Goal: Transaction & Acquisition: Purchase product/service

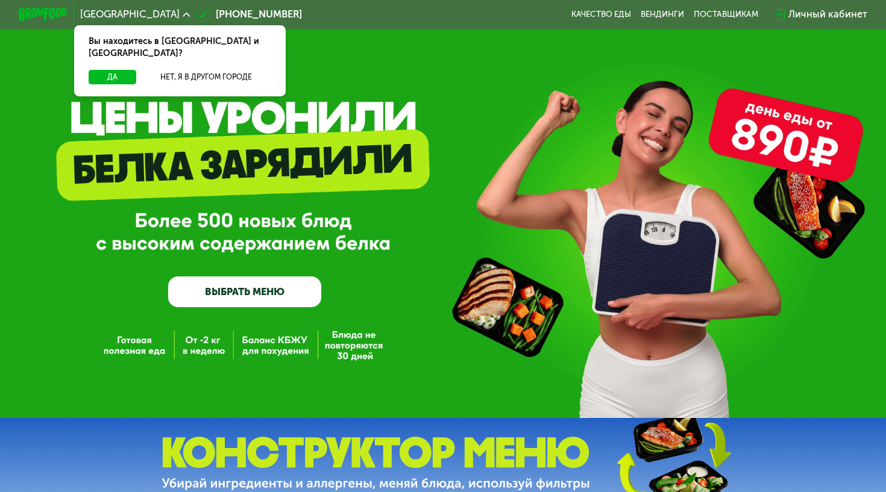
click at [266, 286] on link "ВЫБРАТЬ МЕНЮ" at bounding box center [244, 292] width 153 height 31
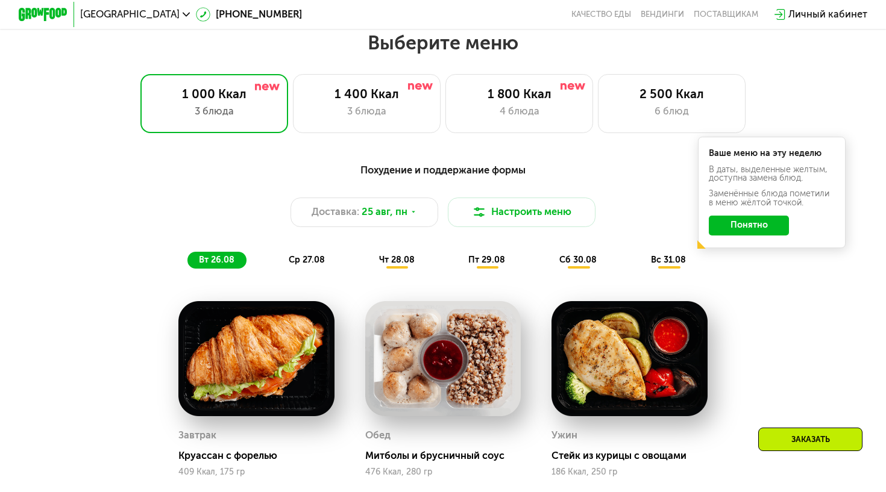
scroll to position [523, 0]
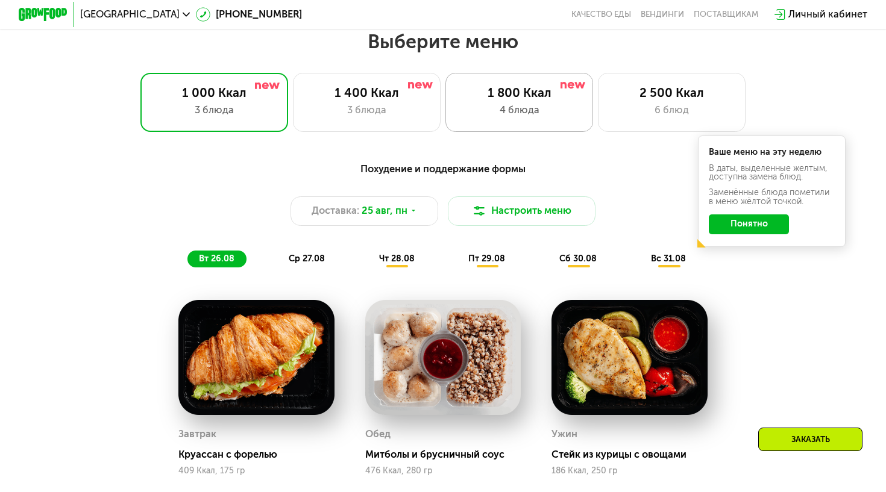
click at [539, 105] on div "4 блюда" at bounding box center [519, 110] width 122 height 15
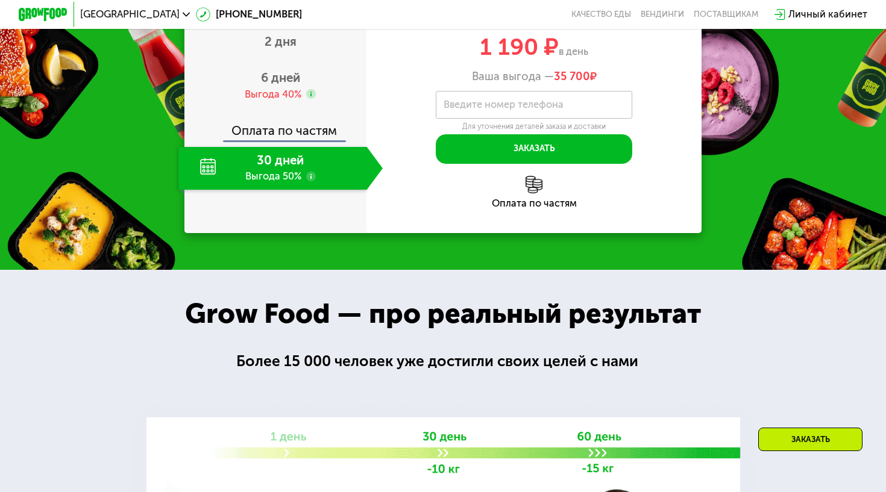
scroll to position [1237, 0]
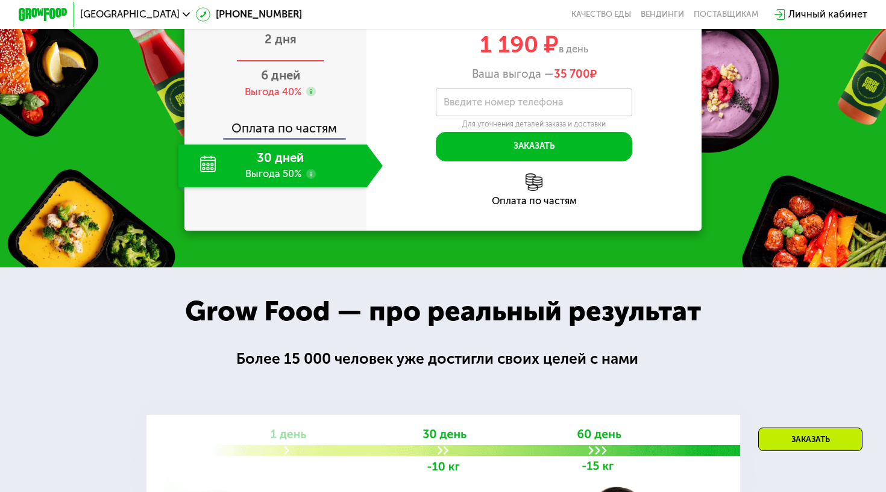
click at [289, 46] on span "2 дня" at bounding box center [281, 39] width 32 height 14
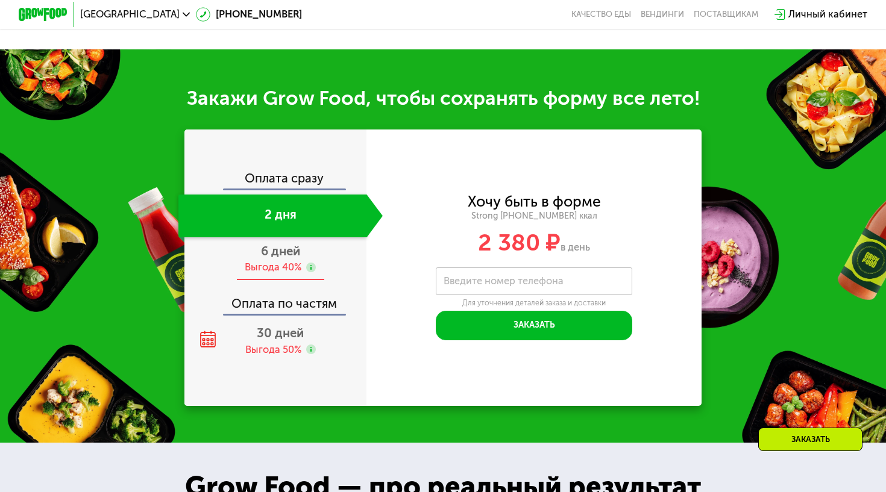
click at [281, 315] on div "Оплата сразу 2 дня 6 дней Выгода 40% Оплата по частям 30 дней Выгода 50%" at bounding box center [275, 267] width 182 height 190
click at [282, 360] on div "Оплата сразу 2 дня 6 дней Выгода 40% Оплата по частям 30 дней Выгода 50%" at bounding box center [275, 268] width 182 height 277
click at [272, 336] on span "30 дней" at bounding box center [280, 333] width 47 height 14
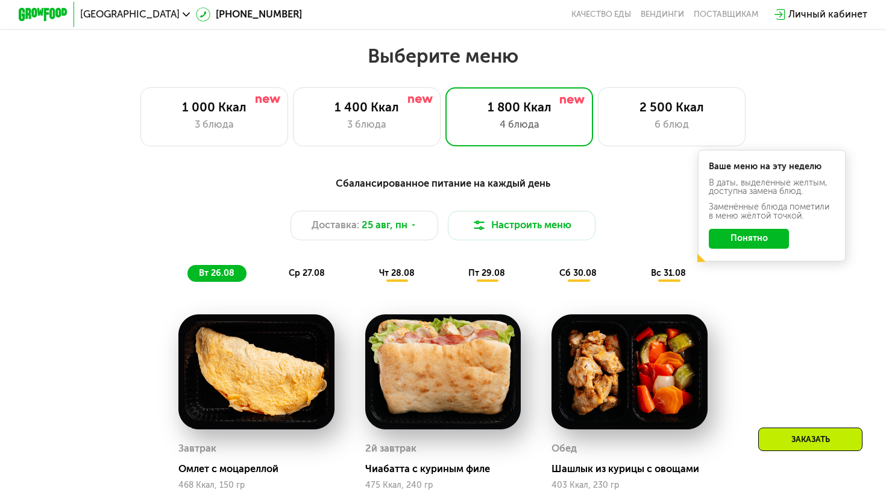
scroll to position [482, 0]
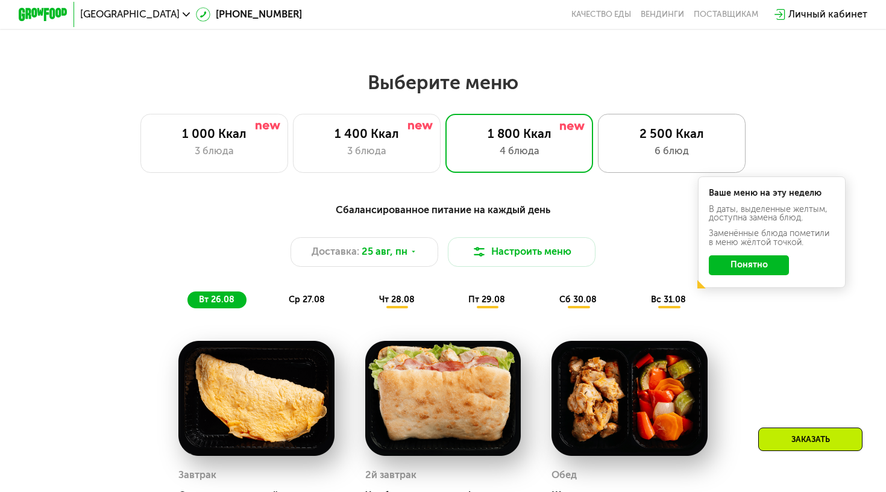
click at [672, 139] on div "2 500 Ккал" at bounding box center [672, 134] width 122 height 15
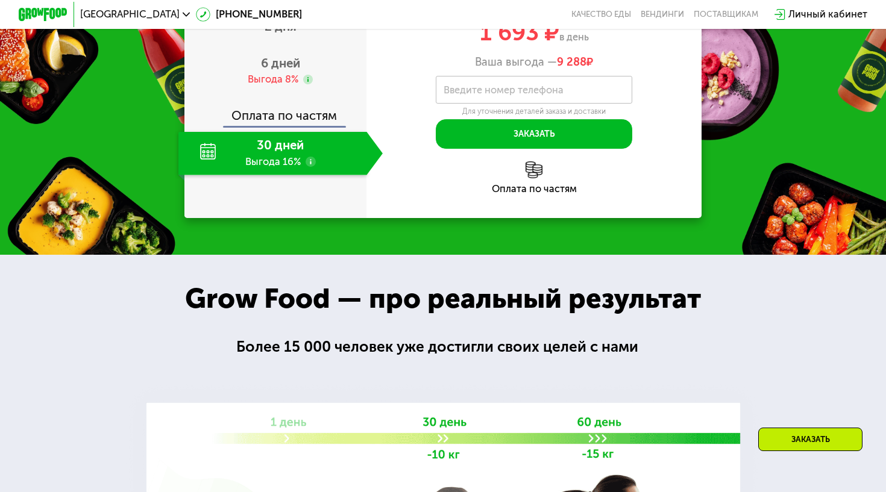
scroll to position [1457, 0]
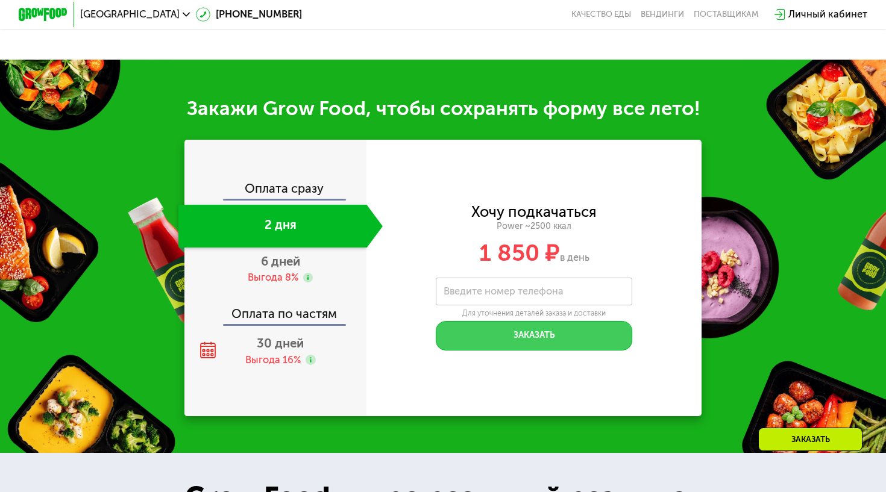
scroll to position [1391, 0]
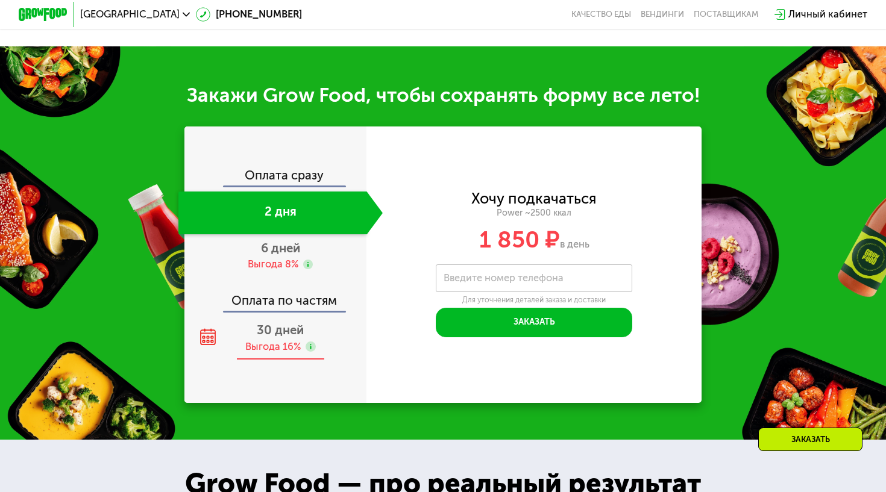
click at [301, 341] on div "Выгода 16%" at bounding box center [280, 348] width 70 height 14
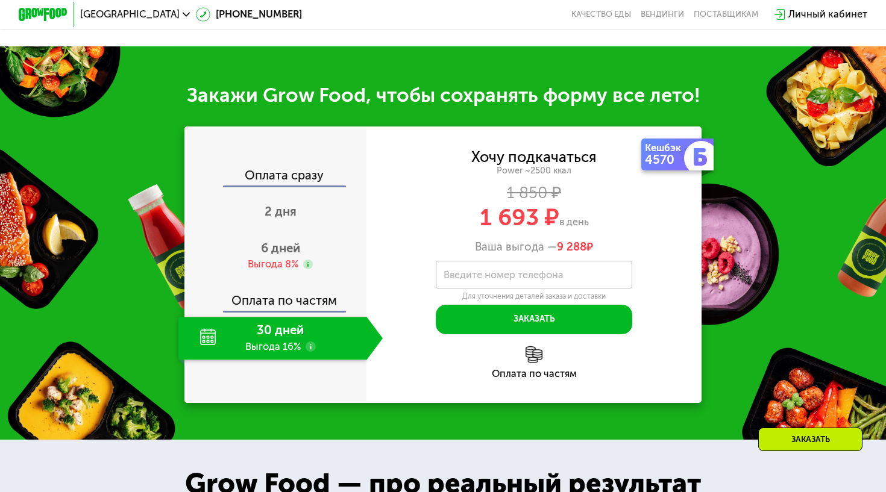
click at [271, 338] on div "30 дней Выгода 16%" at bounding box center [272, 338] width 188 height 43
click at [287, 249] on span "6 дней" at bounding box center [280, 248] width 39 height 14
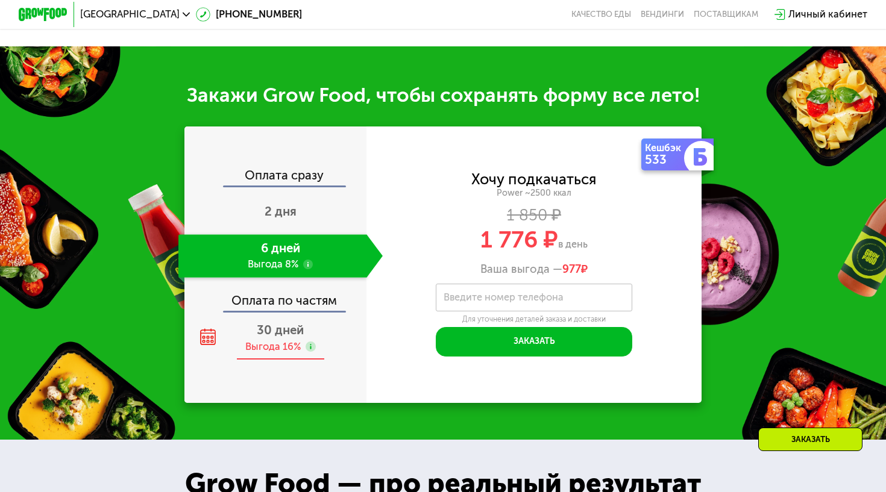
click at [290, 324] on span "30 дней" at bounding box center [280, 330] width 47 height 14
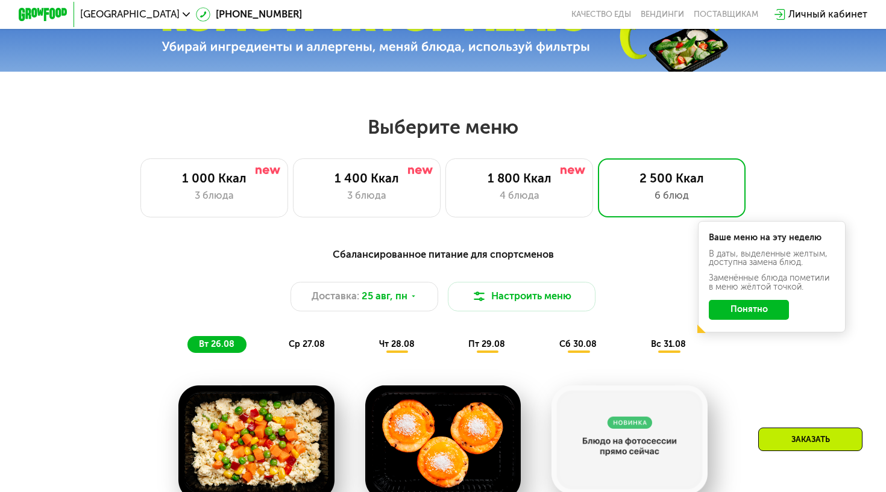
scroll to position [409, 0]
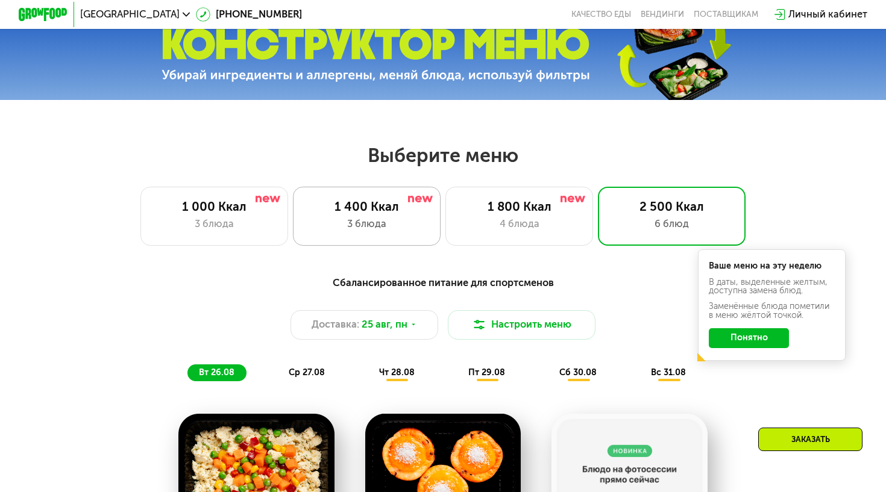
click at [338, 210] on div "1 400 Ккал" at bounding box center [367, 207] width 122 height 15
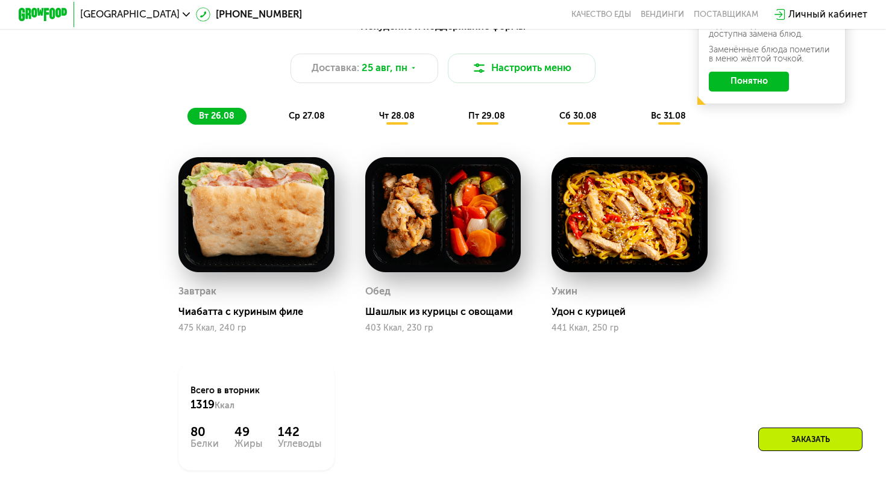
scroll to position [662, 0]
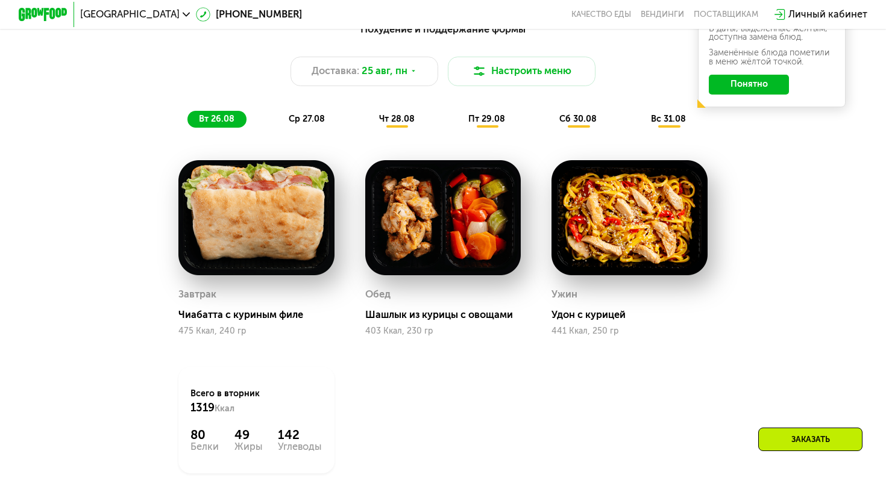
click at [402, 118] on span "чт 28.08" at bounding box center [397, 119] width 36 height 10
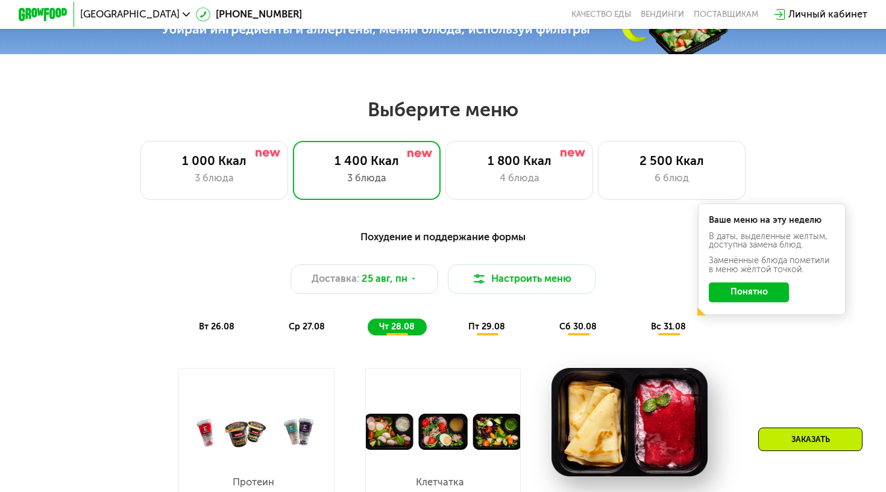
scroll to position [338, 0]
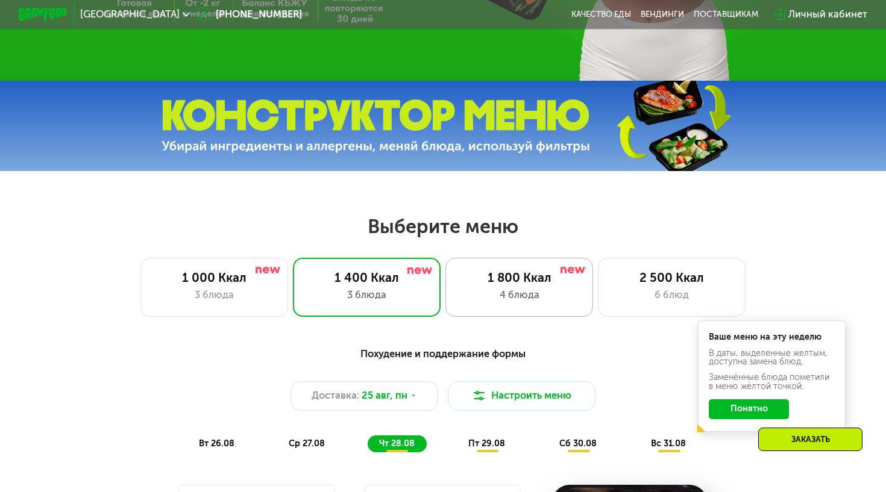
click at [540, 289] on div "4 блюда" at bounding box center [519, 295] width 122 height 15
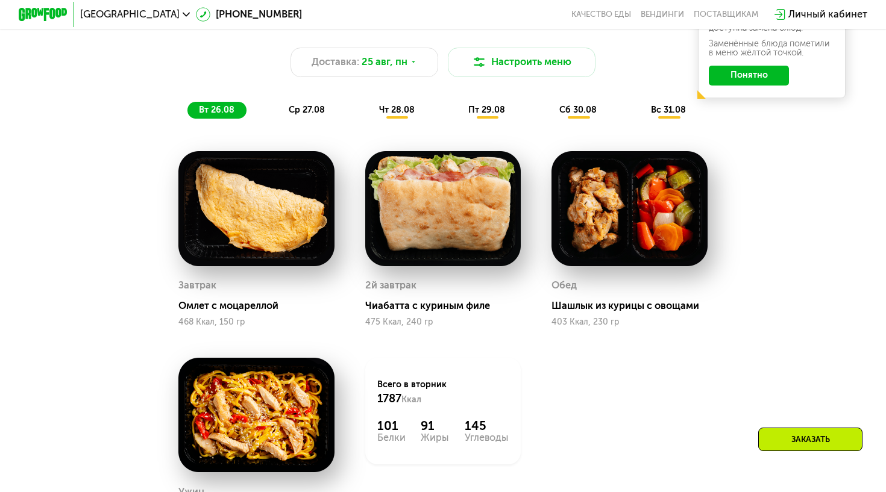
scroll to position [671, 0]
click at [394, 110] on span "чт 28.08" at bounding box center [397, 110] width 36 height 10
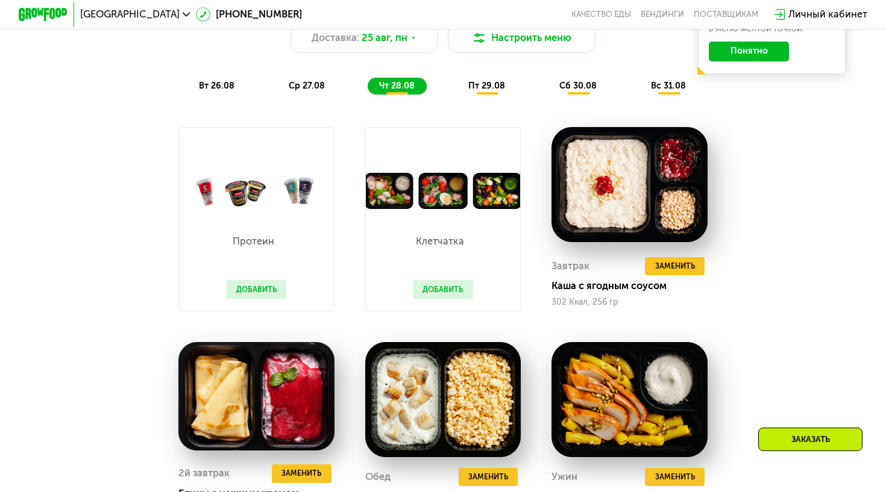
scroll to position [695, 0]
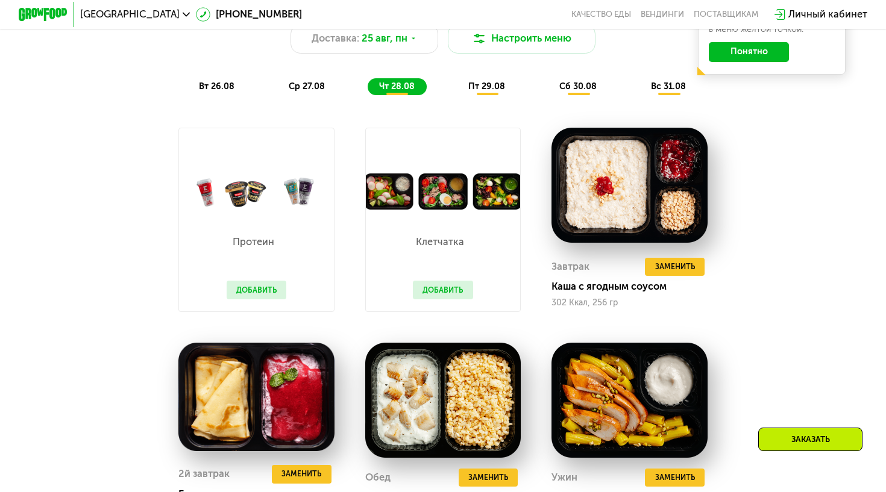
click at [549, 80] on div "пт 29.08" at bounding box center [579, 86] width 61 height 17
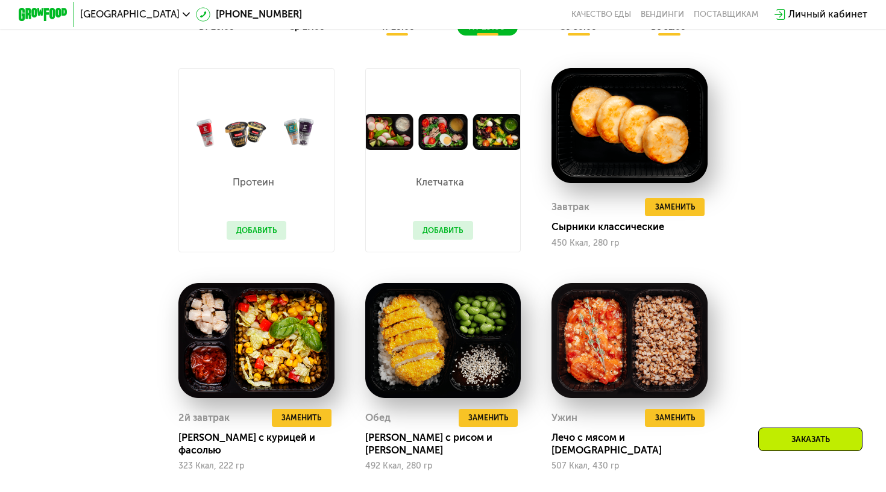
scroll to position [754, 0]
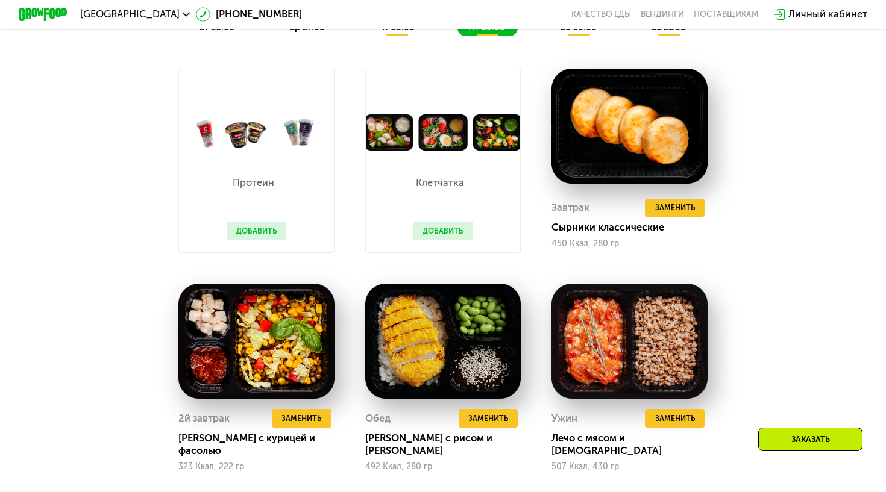
click at [457, 231] on button "Добавить" at bounding box center [443, 231] width 60 height 19
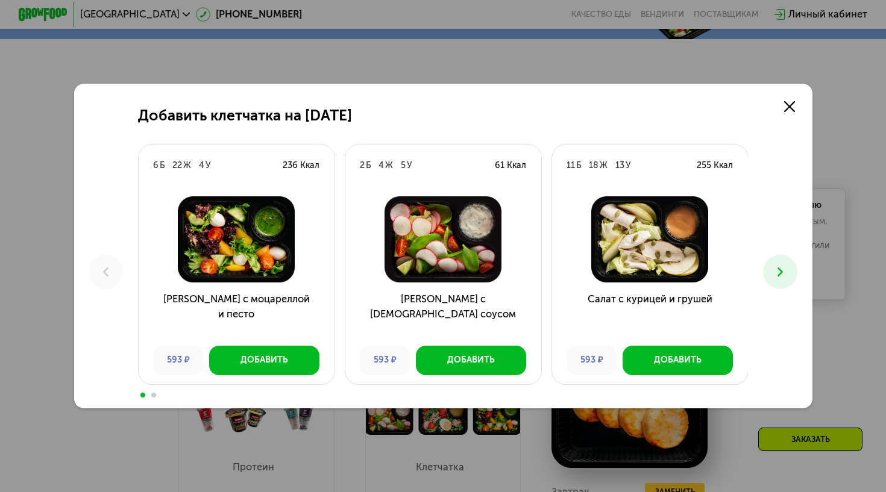
scroll to position [496, 0]
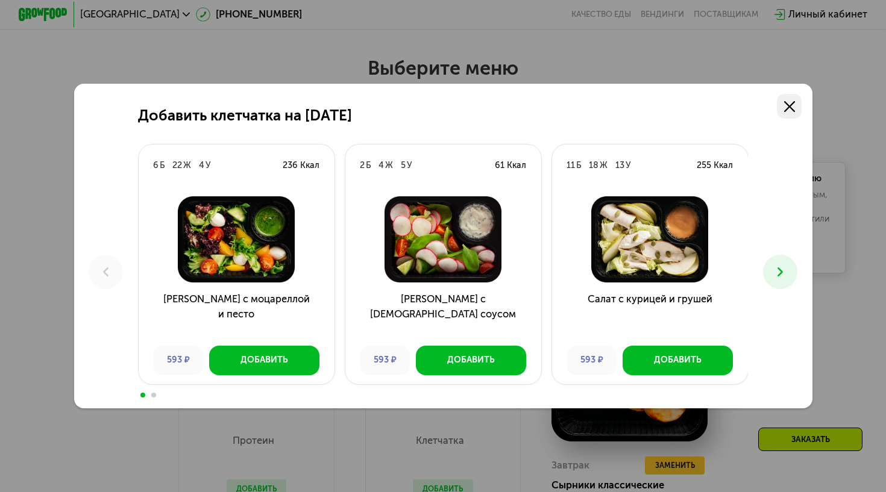
click at [793, 105] on icon at bounding box center [789, 106] width 11 height 11
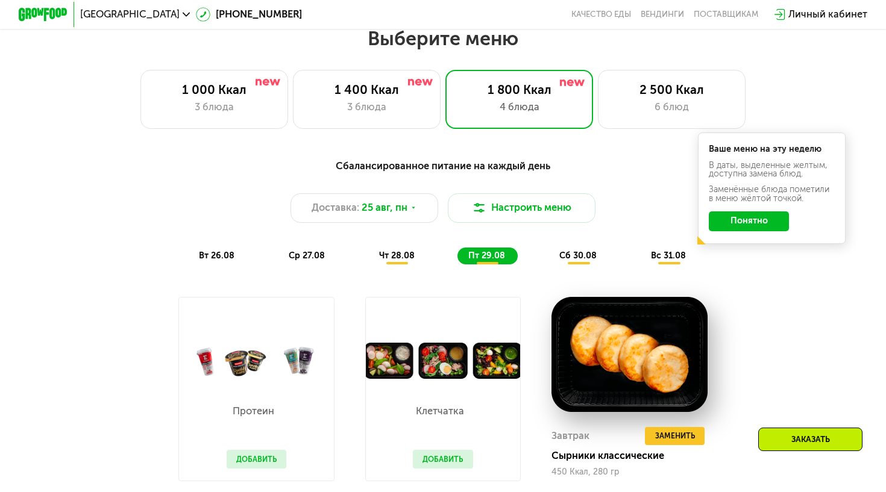
scroll to position [532, 0]
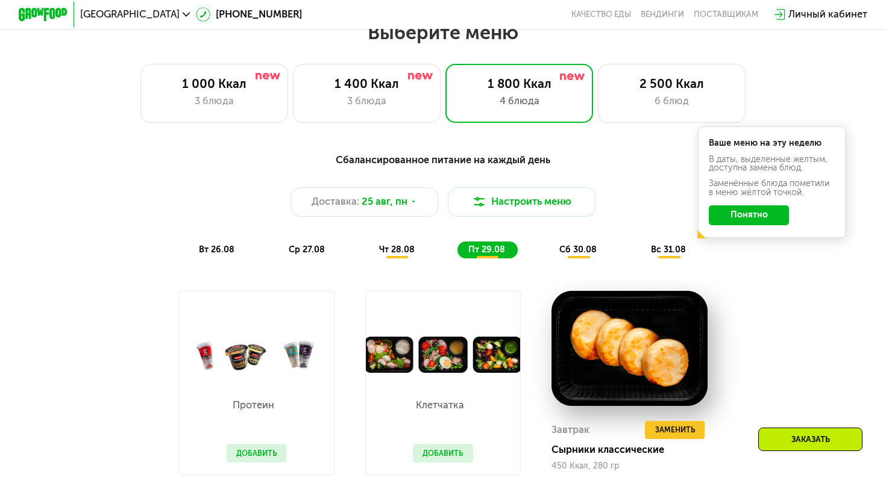
click at [431, 445] on button "Добавить" at bounding box center [443, 453] width 60 height 19
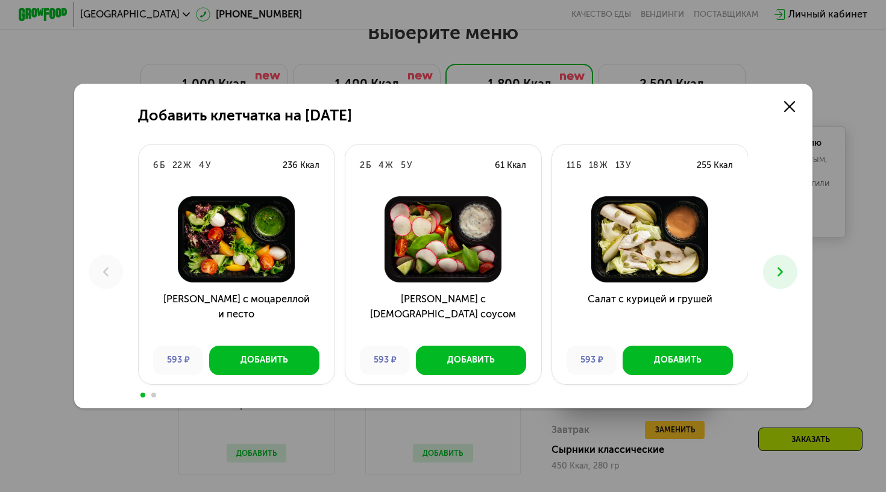
click at [208, 425] on div "Добавить клетчатка на [DATE] 6 Б 22 Ж 4 У 236 Ккал Салат с моцареллой и песто 5…" at bounding box center [443, 246] width 886 height 492
click at [793, 101] on icon at bounding box center [789, 106] width 11 height 11
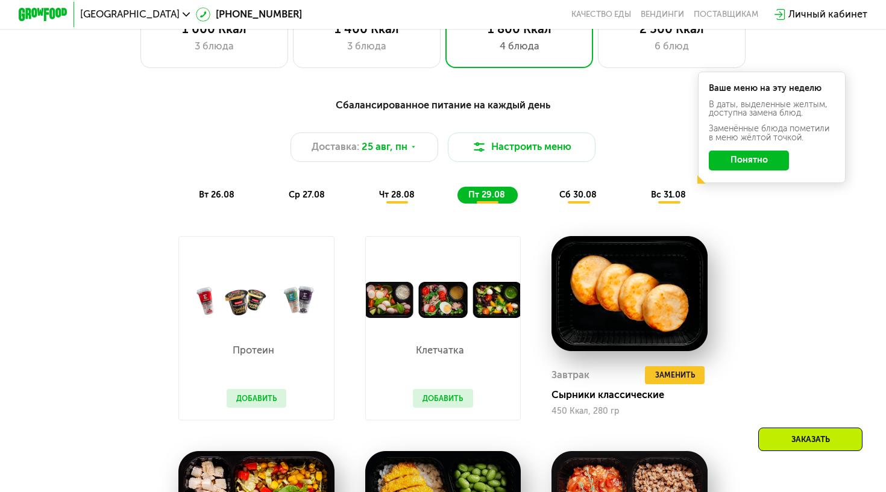
scroll to position [587, 0]
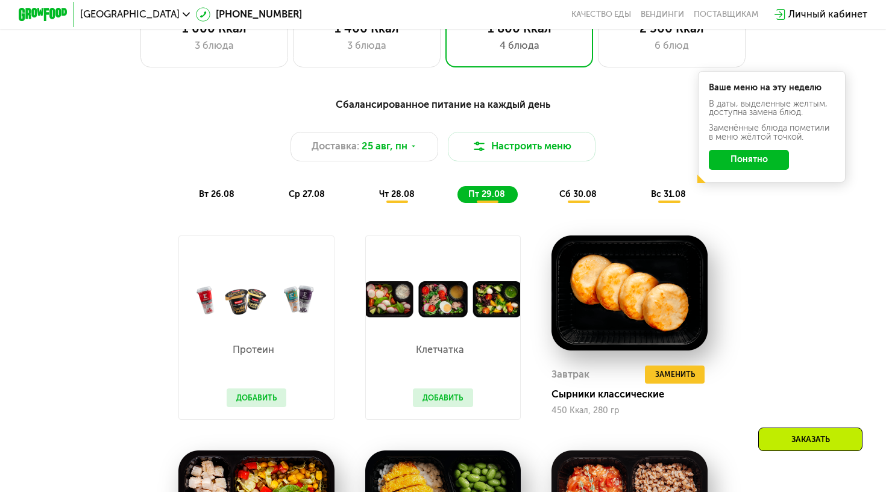
click at [242, 394] on button "Добавить" at bounding box center [257, 398] width 60 height 19
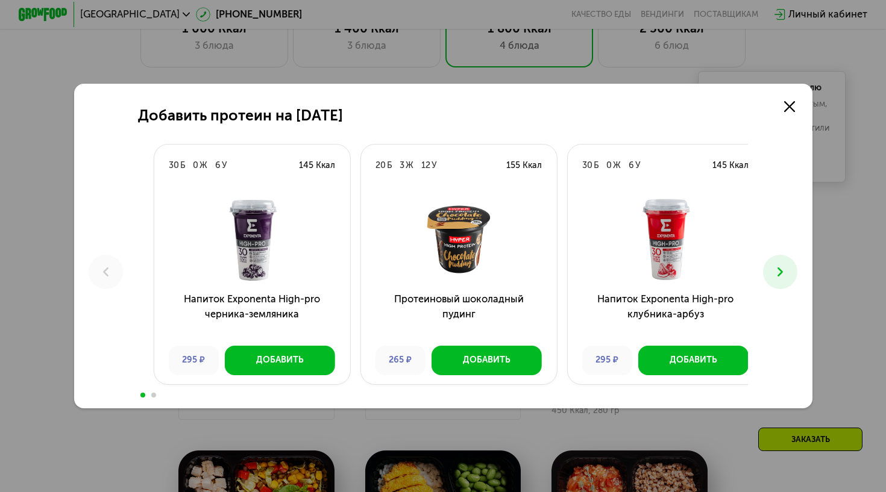
click at [626, 351] on div "295 ₽" at bounding box center [607, 361] width 50 height 30
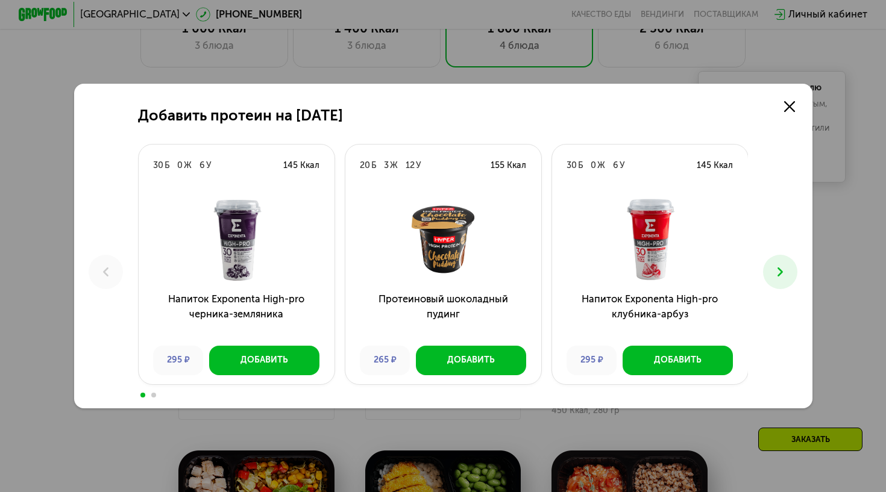
click at [789, 272] on button at bounding box center [780, 272] width 34 height 34
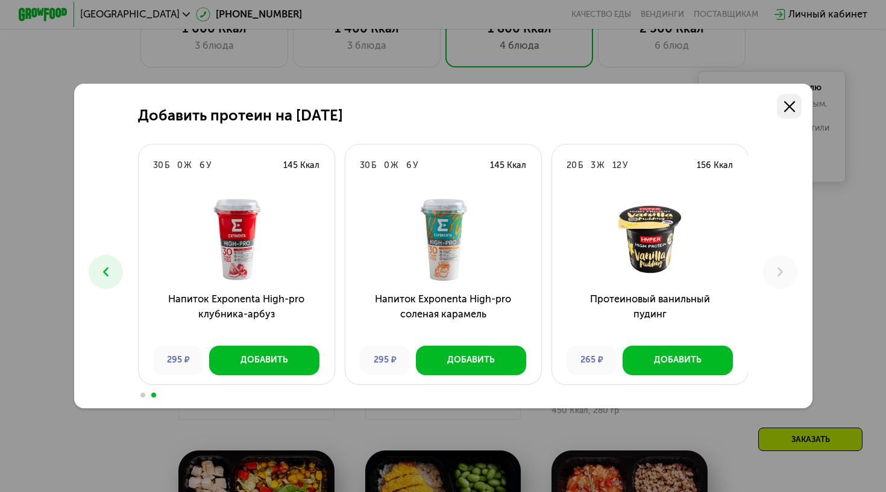
click at [793, 103] on use at bounding box center [789, 106] width 11 height 11
click at [793, 103] on icon at bounding box center [789, 106] width 11 height 11
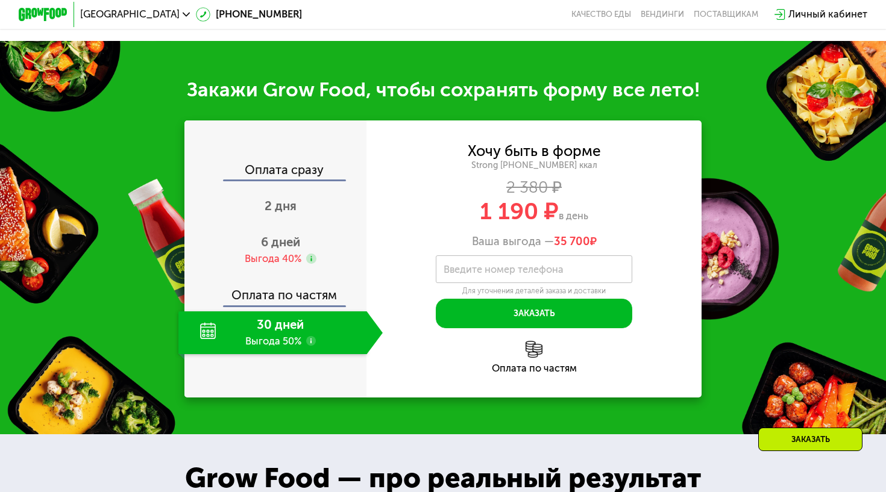
scroll to position [1419, 0]
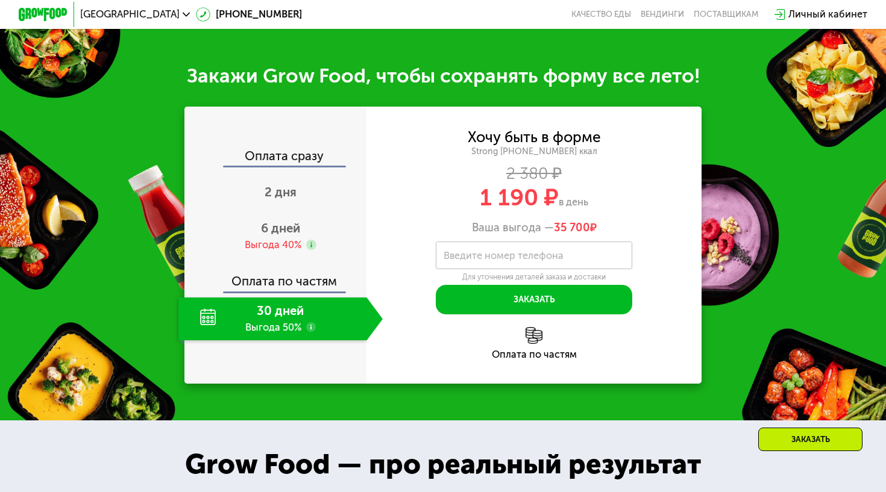
click at [578, 221] on span "35 700" at bounding box center [572, 227] width 36 height 13
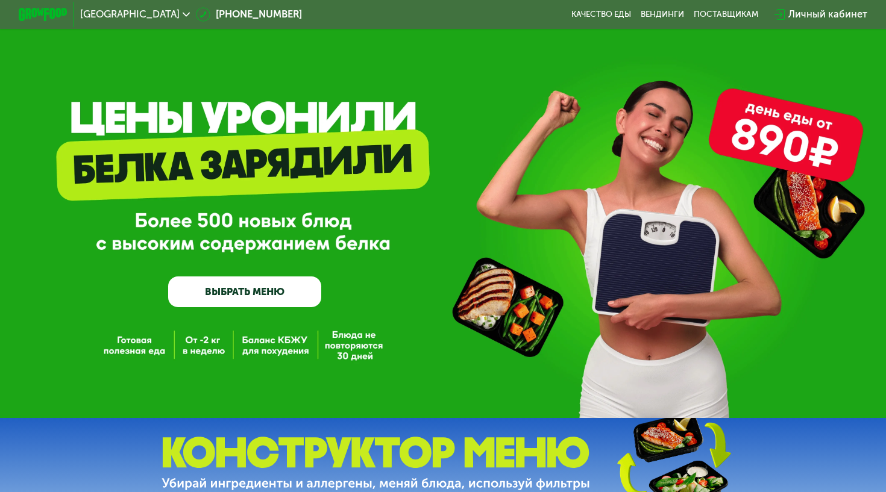
scroll to position [0, 0]
